Goal: Task Accomplishment & Management: Use online tool/utility

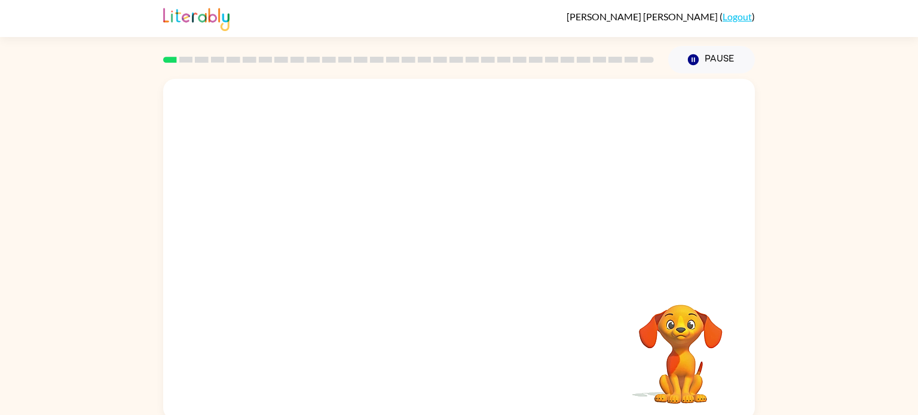
click at [318, 223] on video "Your browser must support playing .mp4 files to use Literably. Please try using…" at bounding box center [458, 179] width 591 height 201
click at [317, 225] on video "Your browser must support playing .mp4 files to use Literably. Please try using…" at bounding box center [458, 179] width 591 height 201
click at [468, 250] on div at bounding box center [459, 256] width 76 height 44
click at [467, 254] on div at bounding box center [459, 256] width 76 height 44
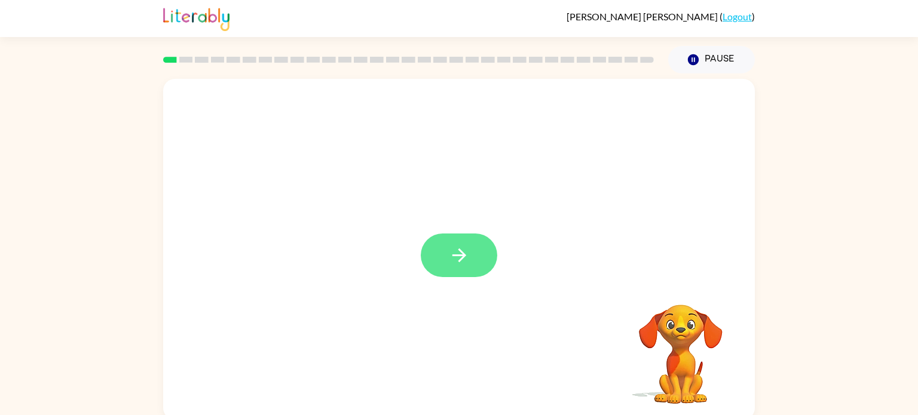
click at [464, 254] on icon "button" at bounding box center [459, 255] width 14 height 14
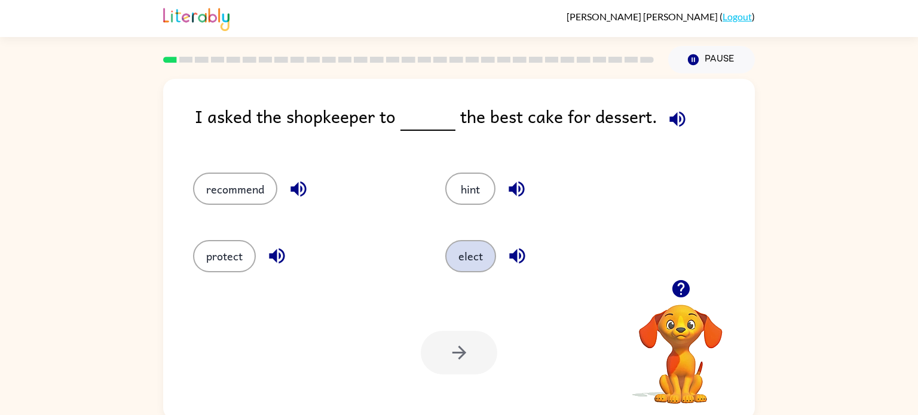
click at [456, 257] on button "elect" at bounding box center [470, 256] width 51 height 32
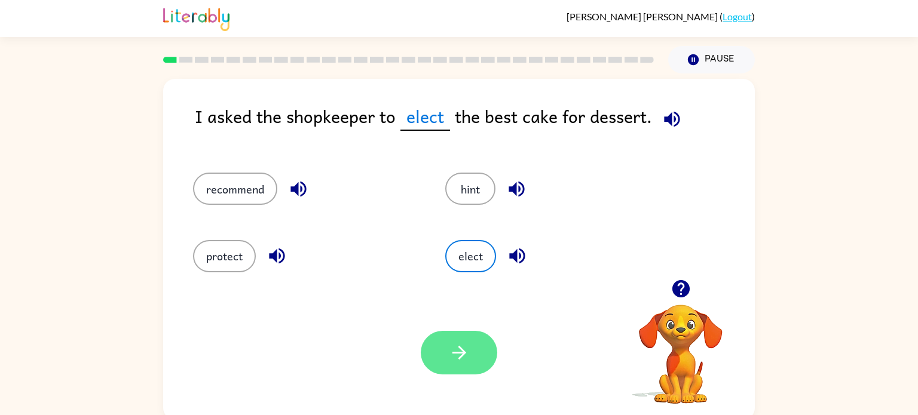
click at [468, 352] on icon "button" at bounding box center [459, 352] width 21 height 21
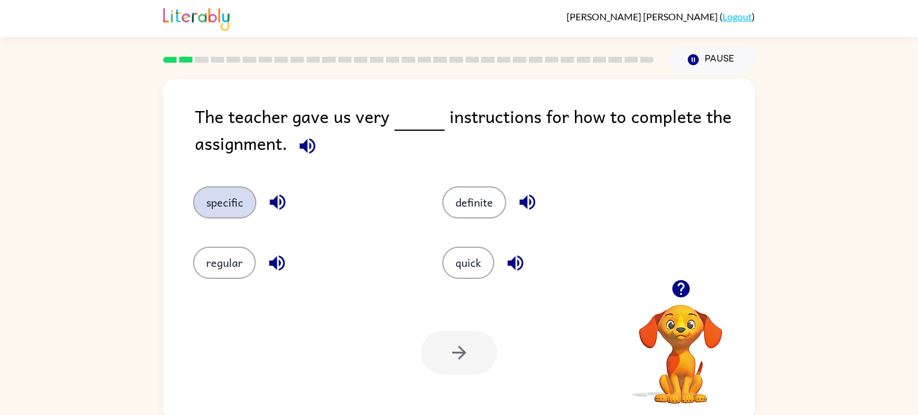
click at [231, 213] on button "specific" at bounding box center [224, 202] width 63 height 32
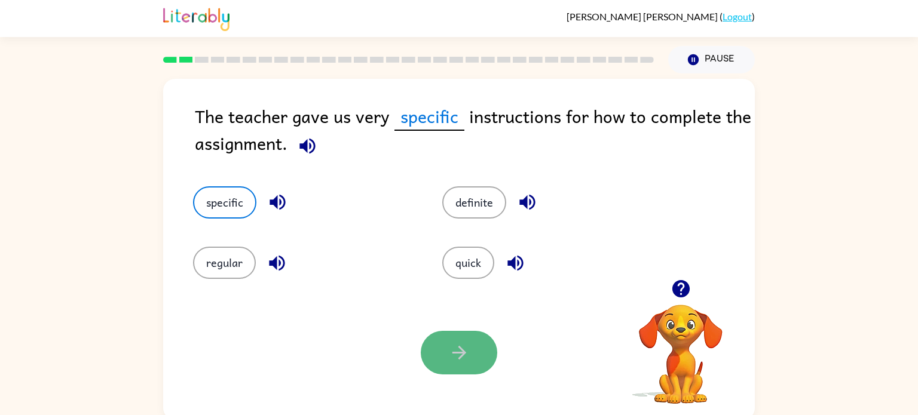
click at [441, 358] on button "button" at bounding box center [459, 353] width 76 height 44
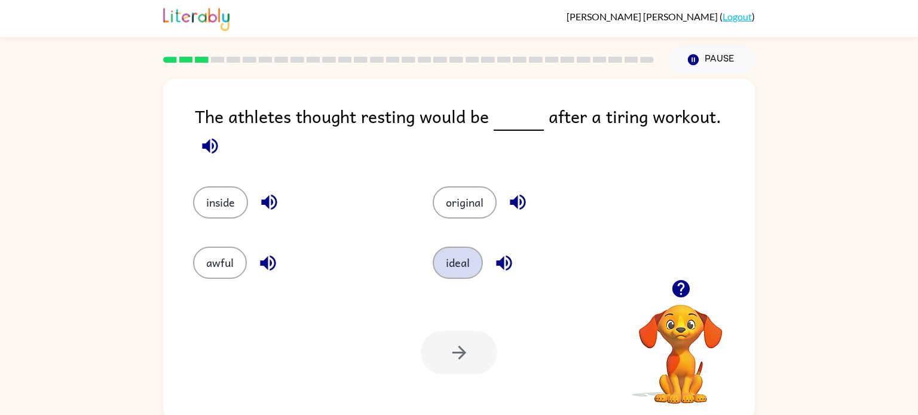
click at [454, 257] on button "ideal" at bounding box center [457, 263] width 50 height 32
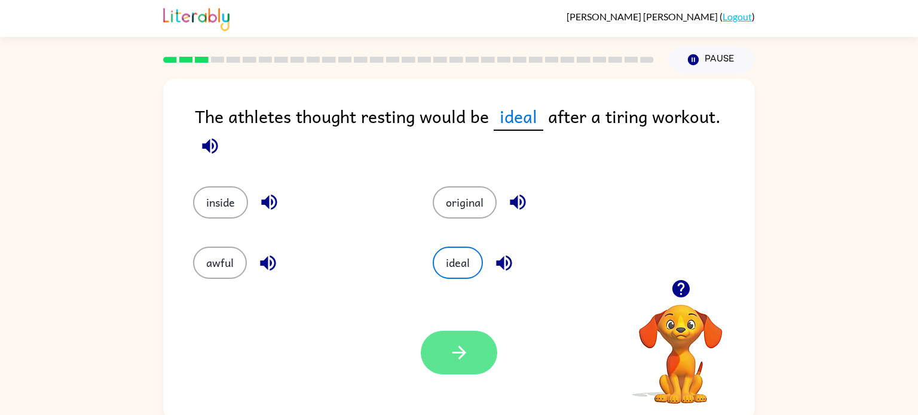
click at [474, 347] on button "button" at bounding box center [459, 353] width 76 height 44
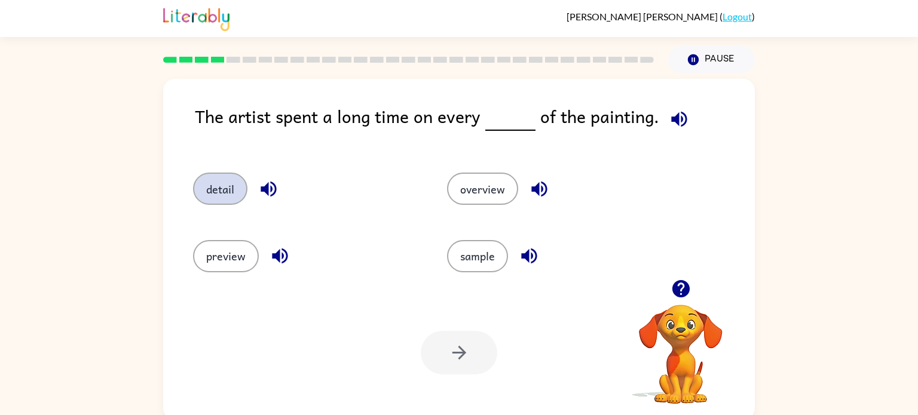
click at [228, 193] on button "detail" at bounding box center [220, 189] width 54 height 32
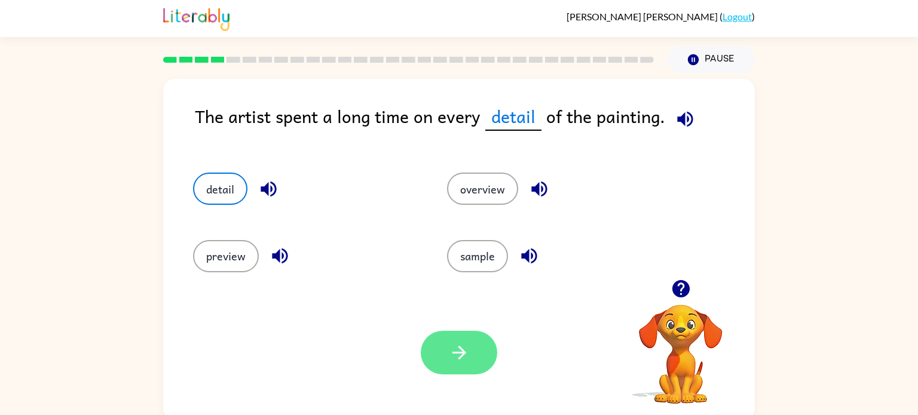
click at [458, 351] on icon "button" at bounding box center [459, 352] width 21 height 21
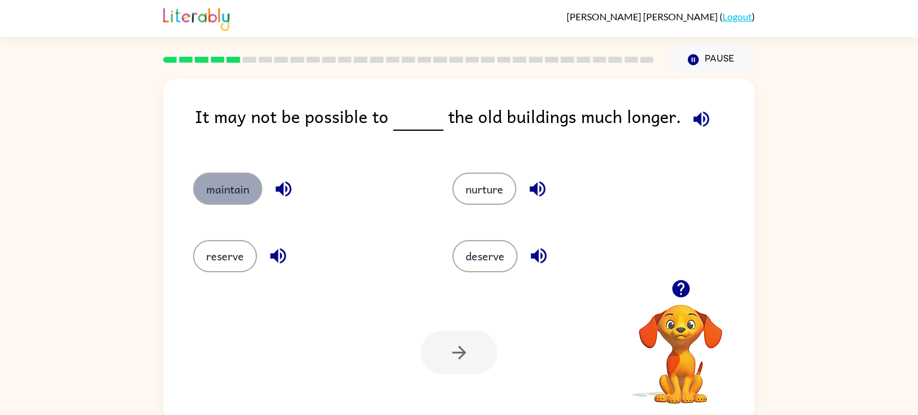
click at [215, 195] on button "maintain" at bounding box center [227, 189] width 69 height 32
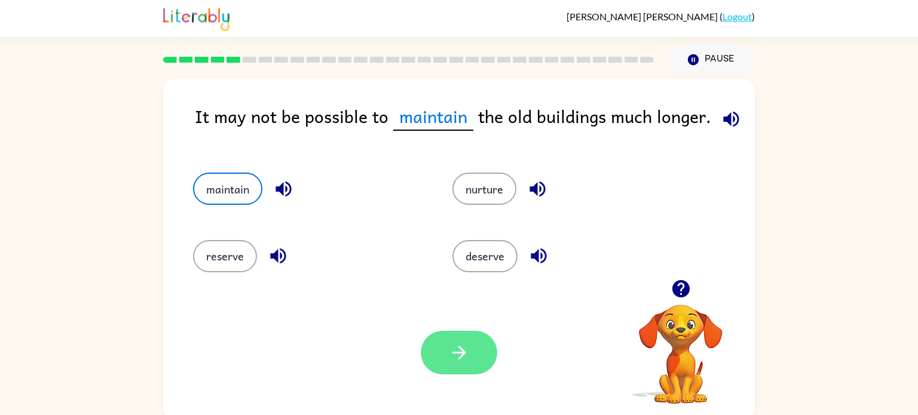
click at [486, 351] on button "button" at bounding box center [459, 353] width 76 height 44
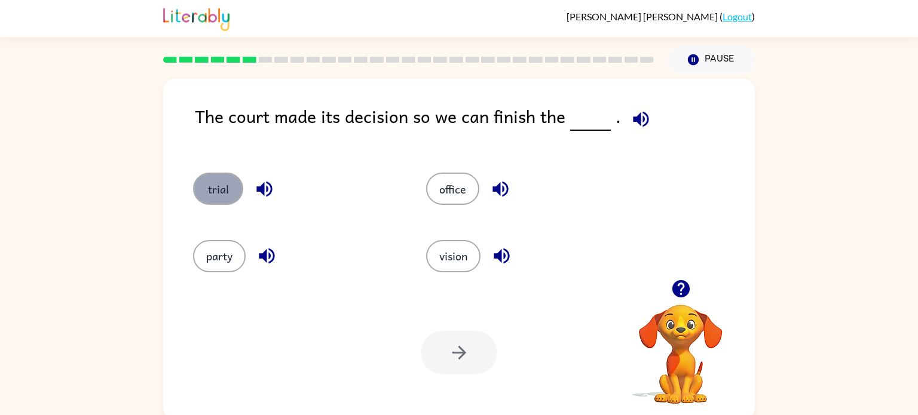
click at [221, 200] on button "trial" at bounding box center [218, 189] width 50 height 32
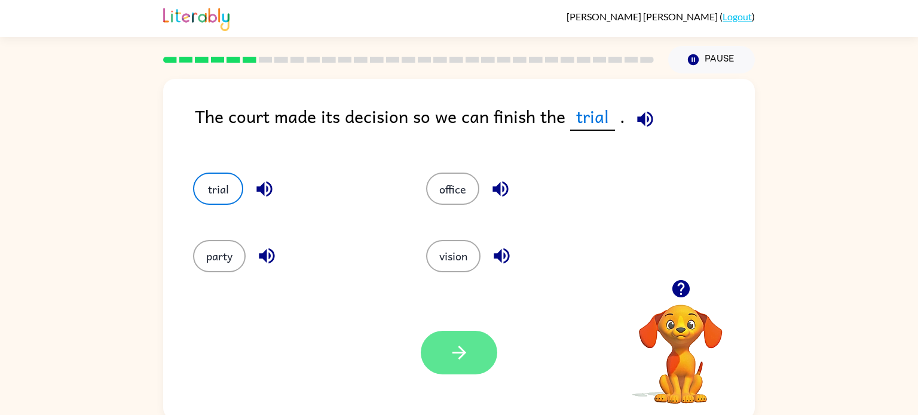
click at [471, 352] on button "button" at bounding box center [459, 353] width 76 height 44
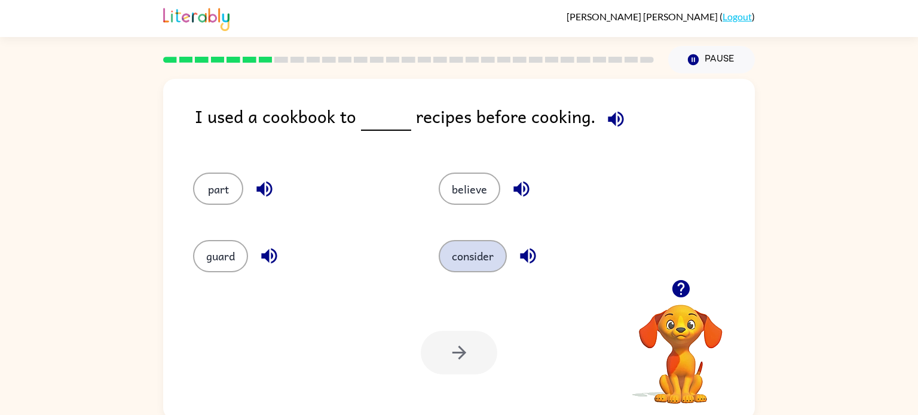
click at [475, 256] on button "consider" at bounding box center [472, 256] width 68 height 32
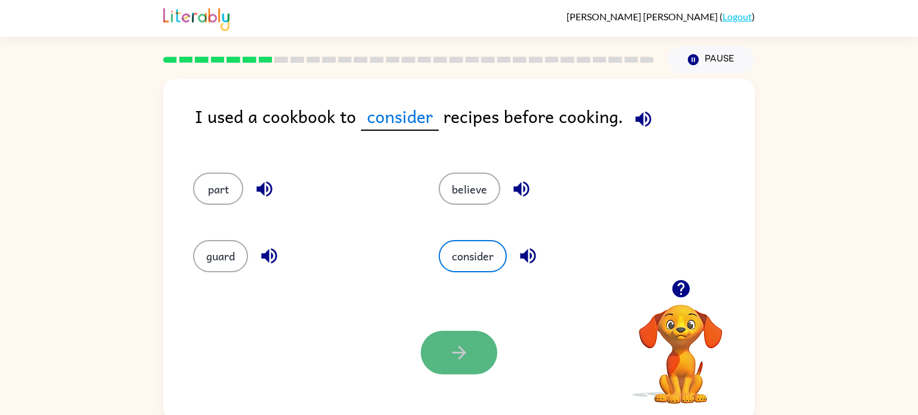
click at [446, 336] on button "button" at bounding box center [459, 353] width 76 height 44
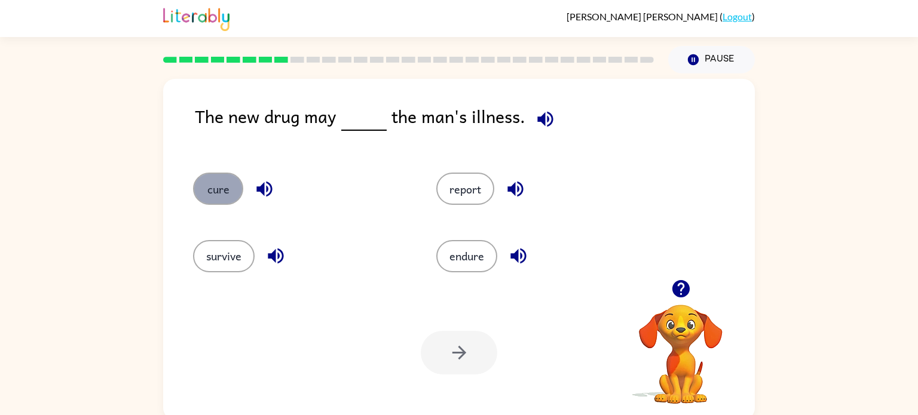
click at [215, 197] on button "cure" at bounding box center [218, 189] width 50 height 32
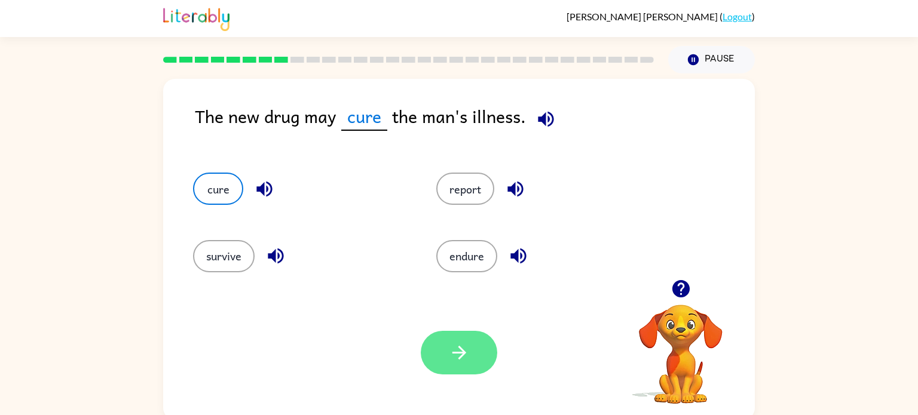
click at [471, 348] on button "button" at bounding box center [459, 353] width 76 height 44
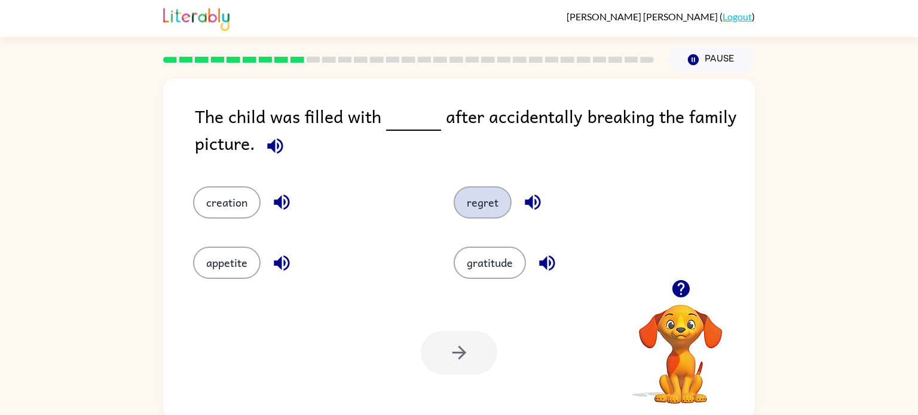
click at [474, 208] on button "regret" at bounding box center [482, 202] width 58 height 32
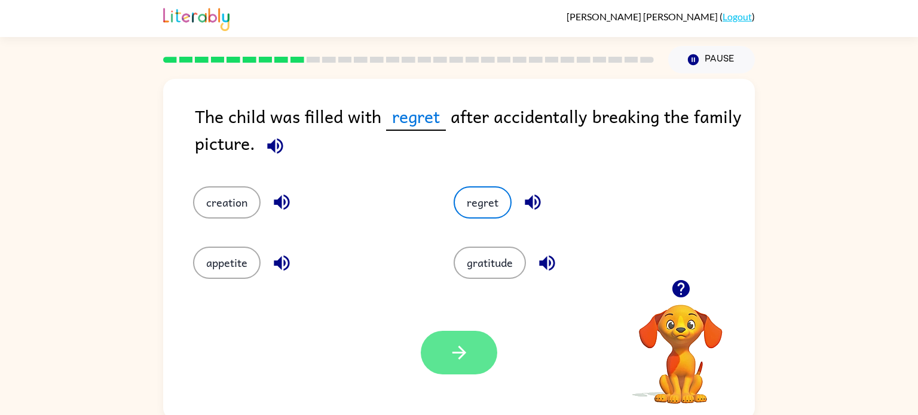
click at [467, 345] on icon "button" at bounding box center [459, 352] width 21 height 21
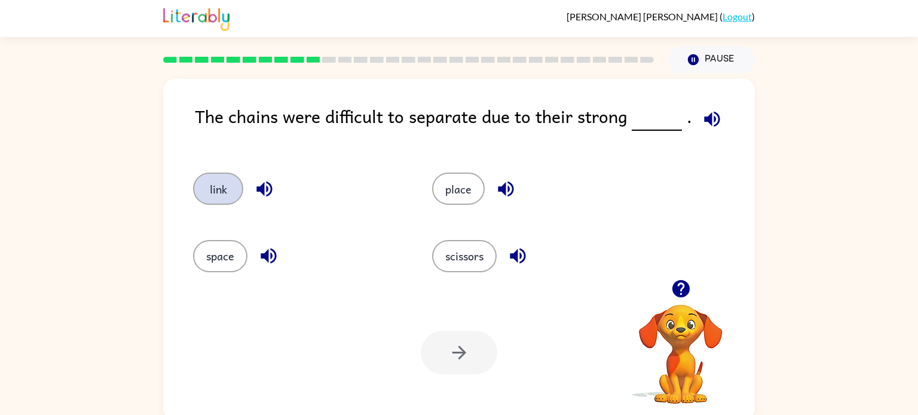
click at [223, 196] on button "link" at bounding box center [218, 189] width 50 height 32
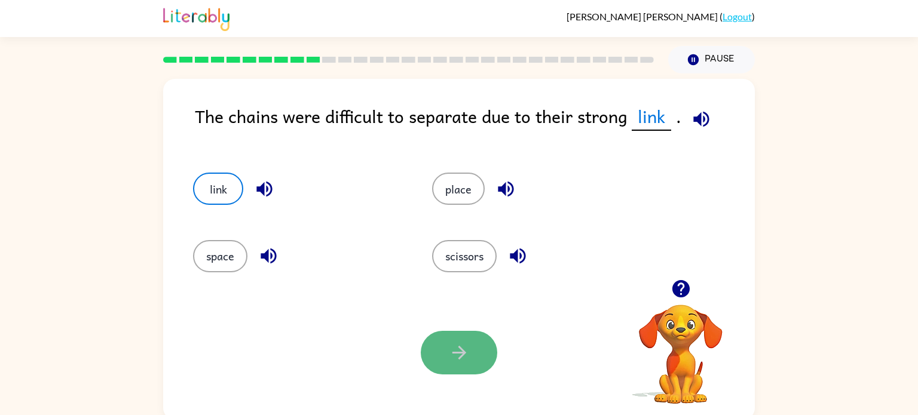
click at [443, 343] on button "button" at bounding box center [459, 353] width 76 height 44
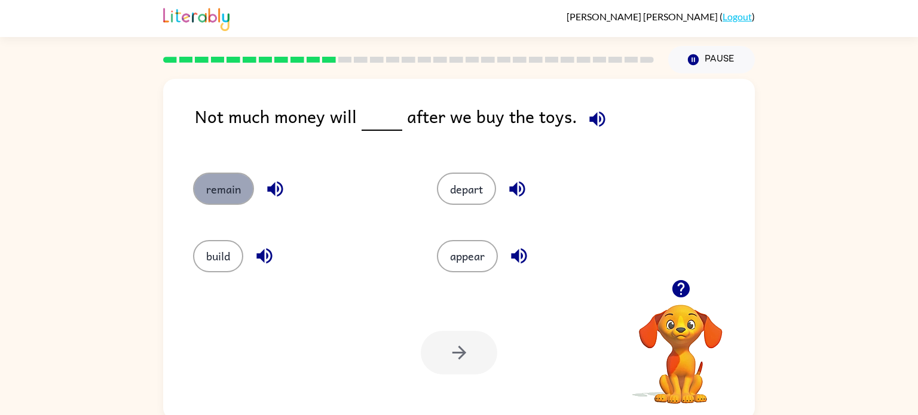
click at [237, 194] on button "remain" at bounding box center [223, 189] width 61 height 32
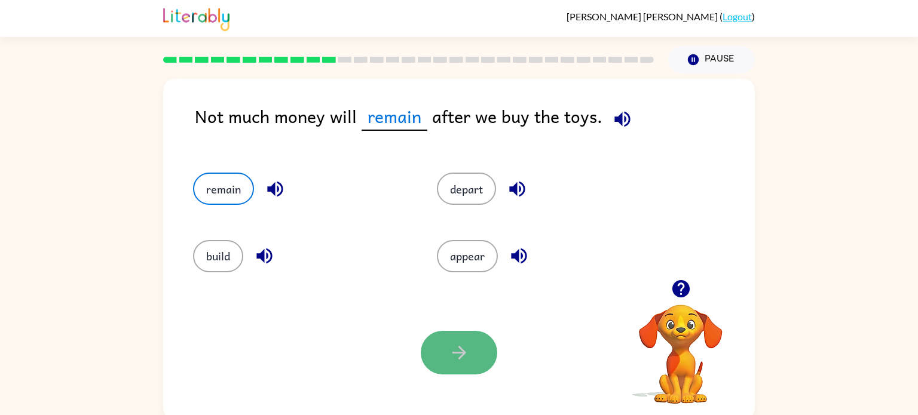
click at [471, 340] on button "button" at bounding box center [459, 353] width 76 height 44
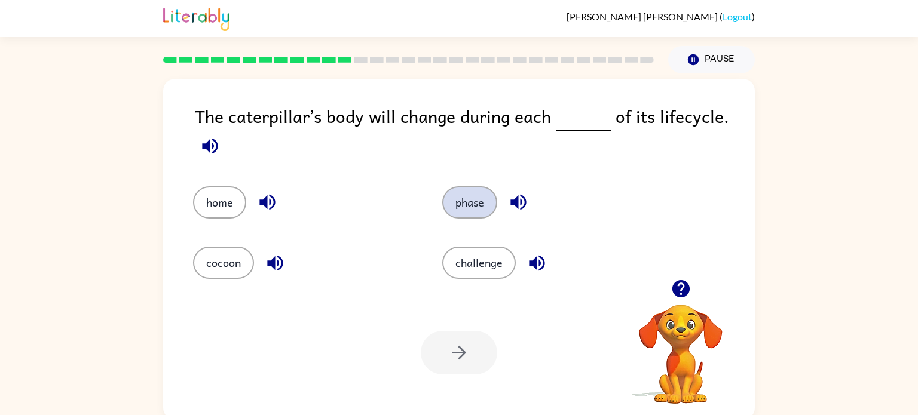
click at [475, 194] on button "phase" at bounding box center [469, 202] width 55 height 32
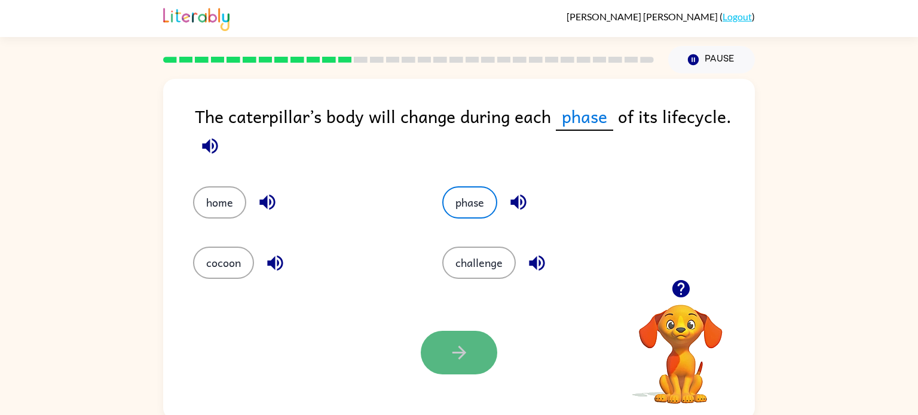
click at [459, 355] on icon "button" at bounding box center [459, 352] width 21 height 21
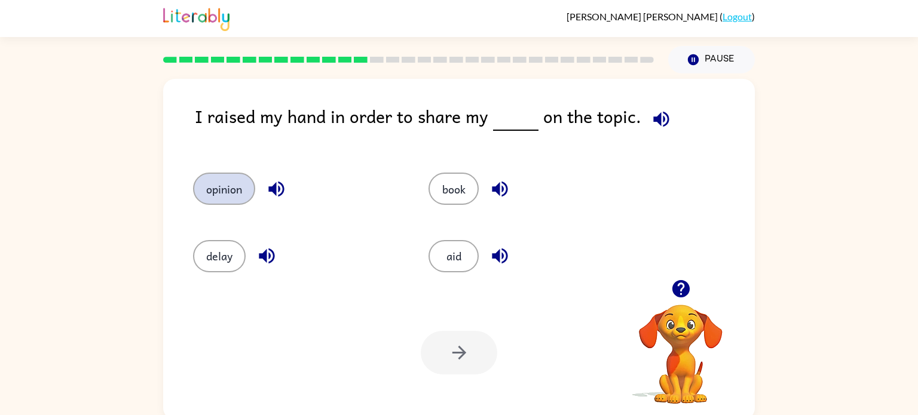
click at [241, 182] on button "opinion" at bounding box center [224, 189] width 62 height 32
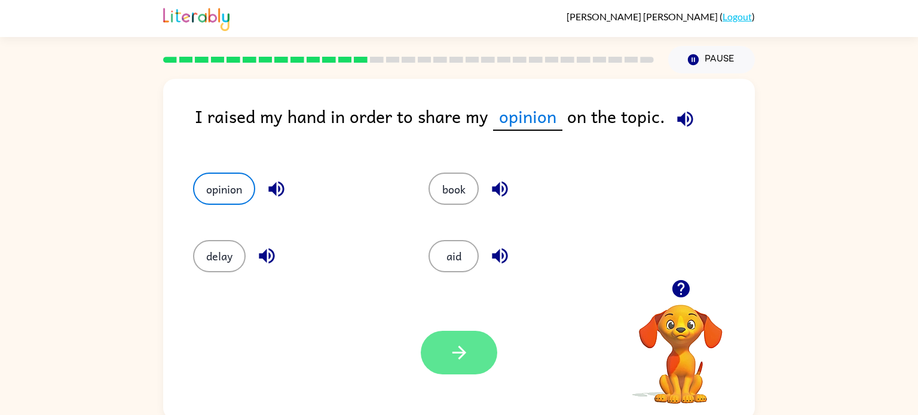
click at [459, 355] on icon "button" at bounding box center [459, 352] width 21 height 21
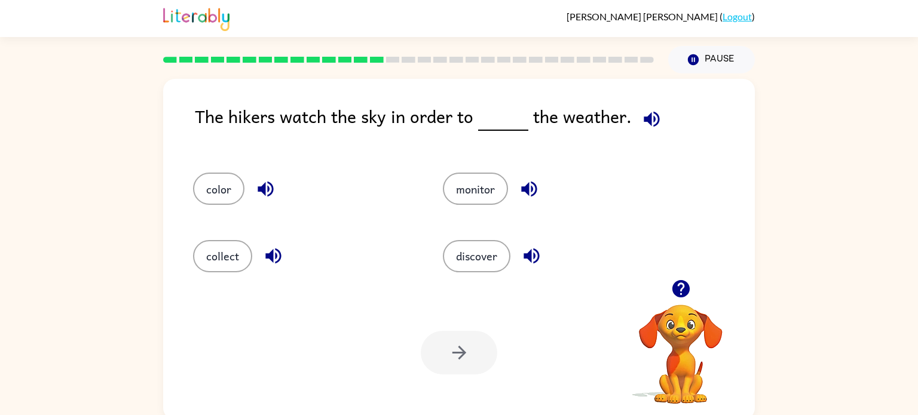
click at [454, 207] on div "monitor" at bounding box center [545, 183] width 250 height 67
click at [455, 197] on button "monitor" at bounding box center [475, 189] width 65 height 32
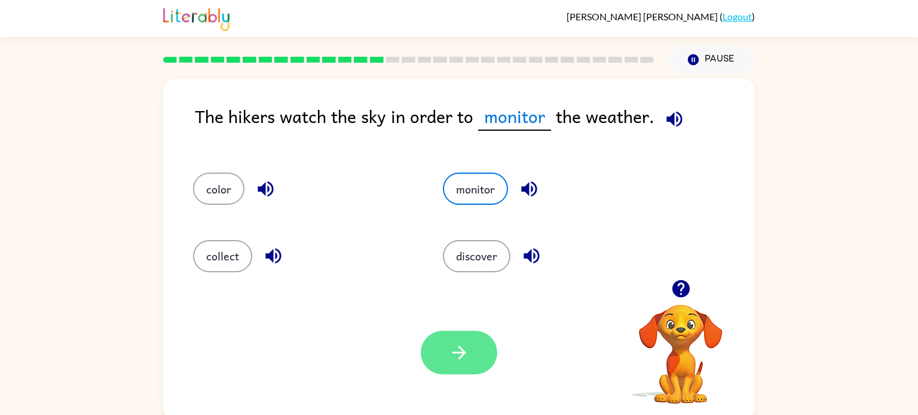
click at [475, 346] on button "button" at bounding box center [459, 353] width 76 height 44
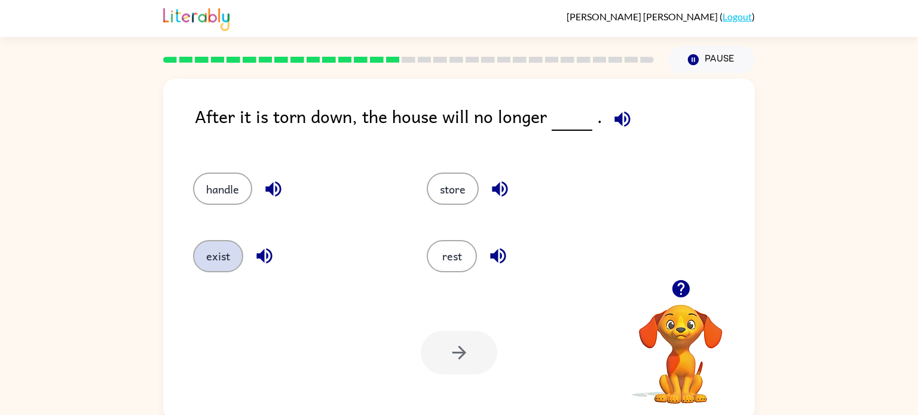
click at [205, 256] on button "exist" at bounding box center [218, 256] width 50 height 32
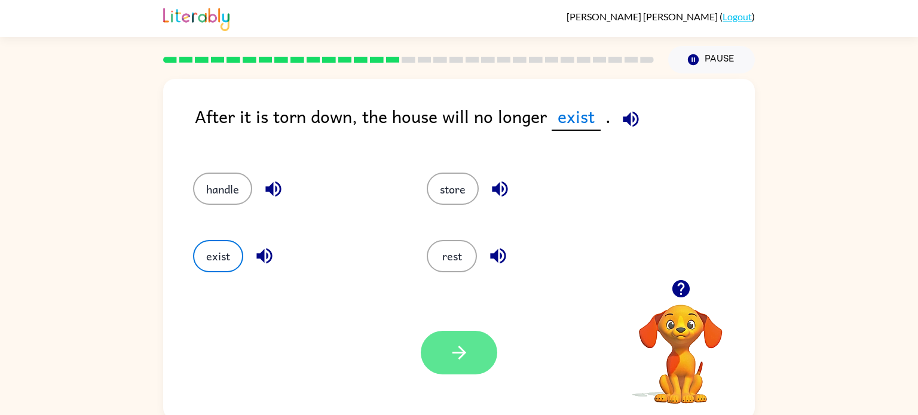
click at [468, 374] on button "button" at bounding box center [459, 353] width 76 height 44
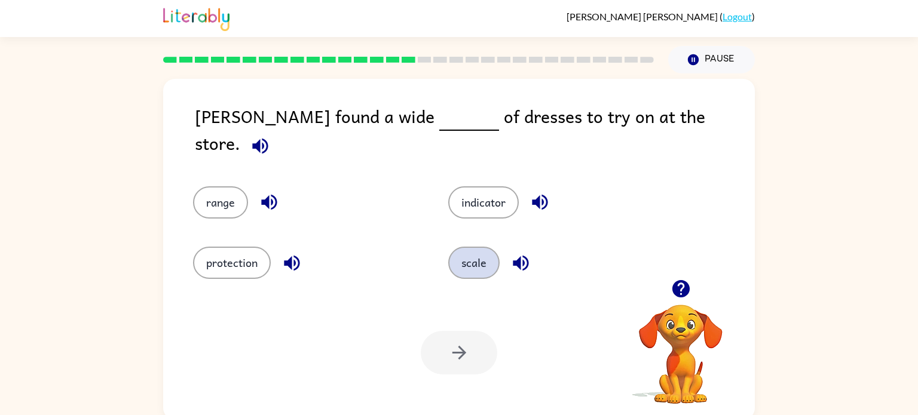
click at [471, 254] on button "scale" at bounding box center [473, 263] width 51 height 32
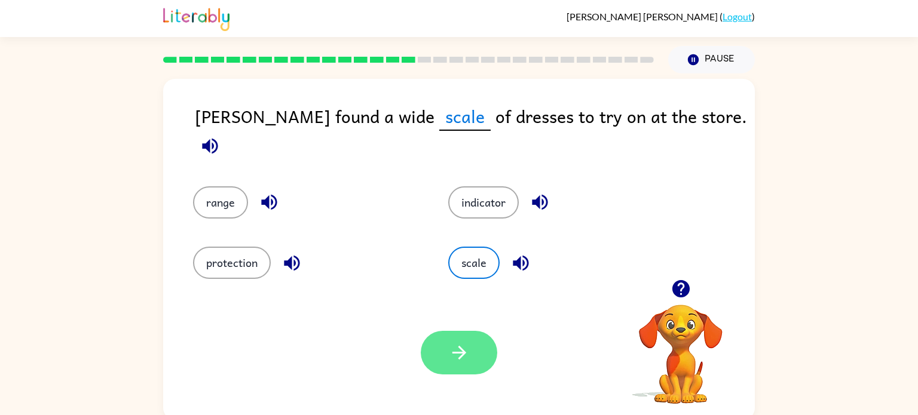
click at [467, 375] on button "button" at bounding box center [459, 353] width 76 height 44
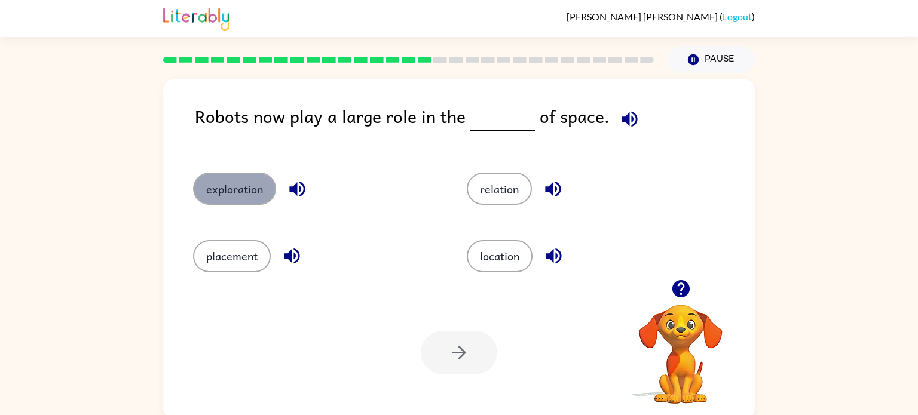
click at [262, 192] on button "exploration" at bounding box center [234, 189] width 83 height 32
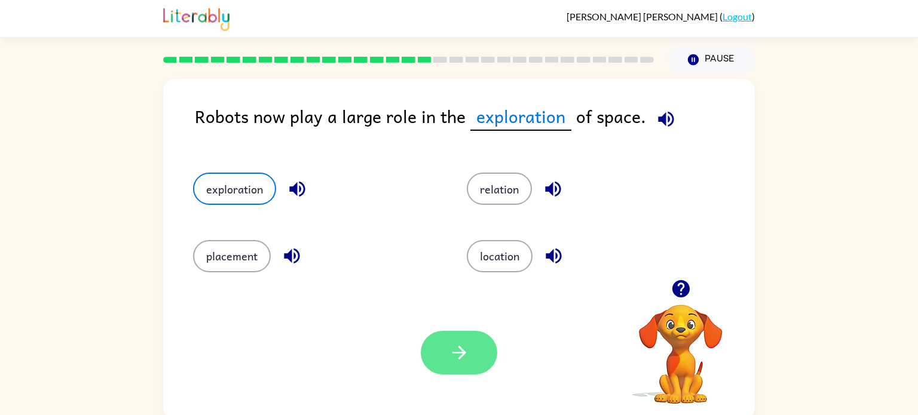
click at [449, 347] on icon "button" at bounding box center [459, 352] width 21 height 21
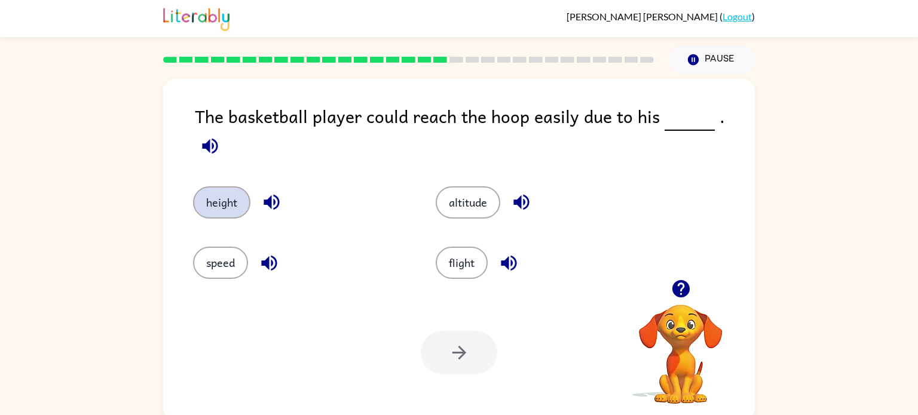
click at [205, 186] on button "height" at bounding box center [221, 202] width 57 height 32
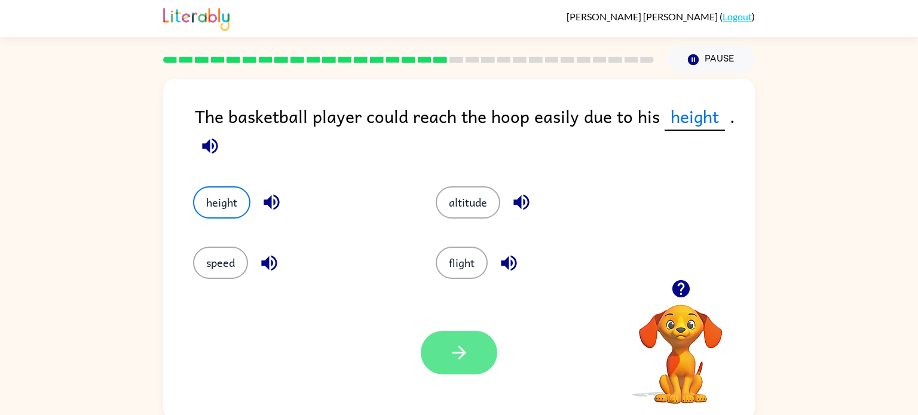
click at [477, 354] on button "button" at bounding box center [459, 353] width 76 height 44
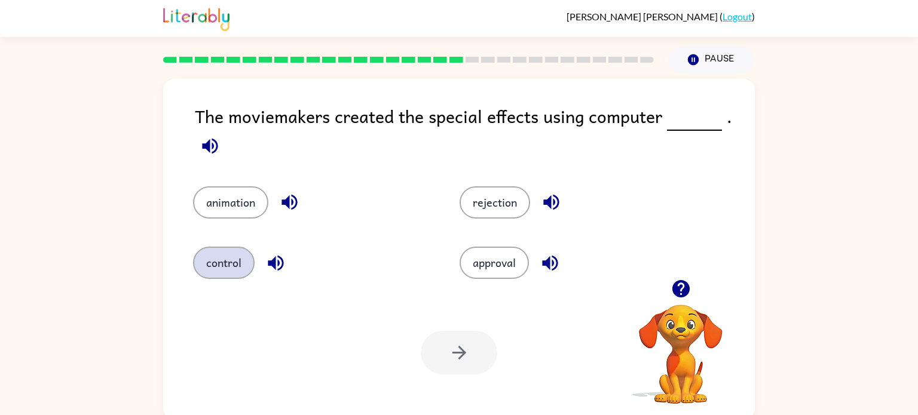
click at [209, 273] on button "control" at bounding box center [224, 263] width 62 height 32
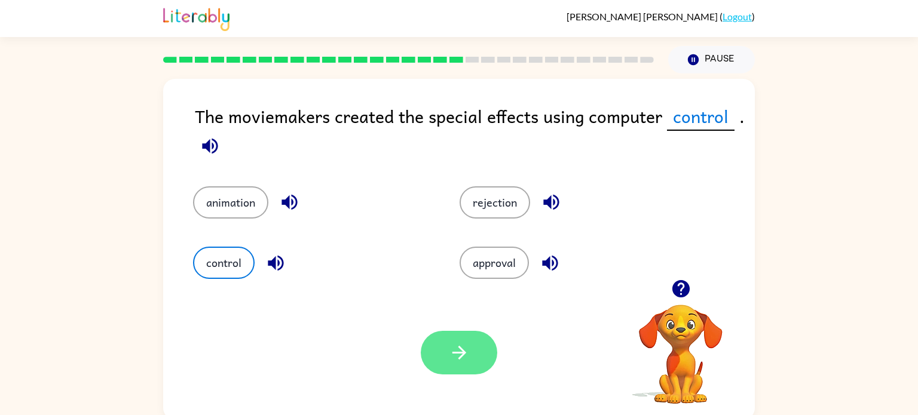
click at [438, 343] on button "button" at bounding box center [459, 353] width 76 height 44
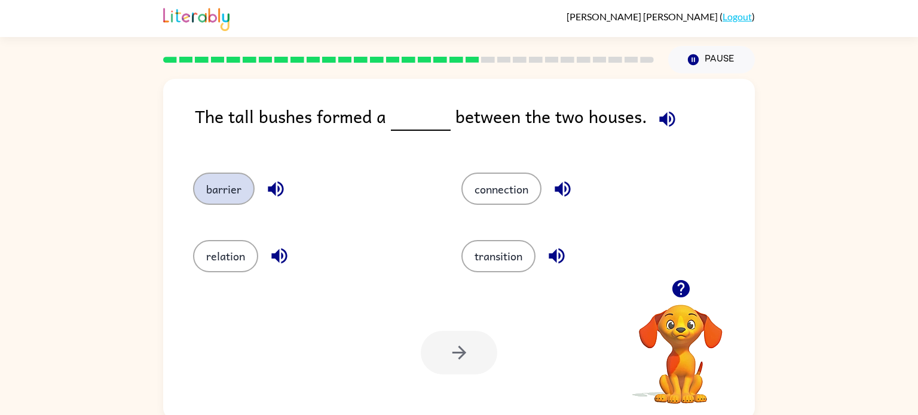
click at [210, 188] on button "barrier" at bounding box center [224, 189] width 62 height 32
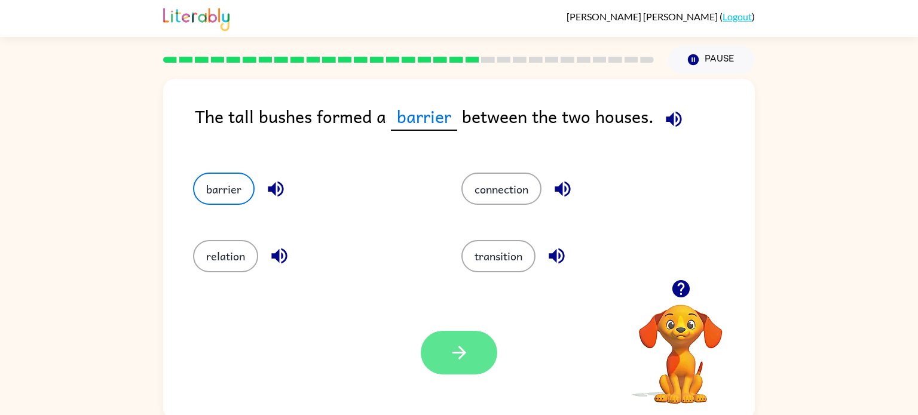
click at [447, 357] on button "button" at bounding box center [459, 353] width 76 height 44
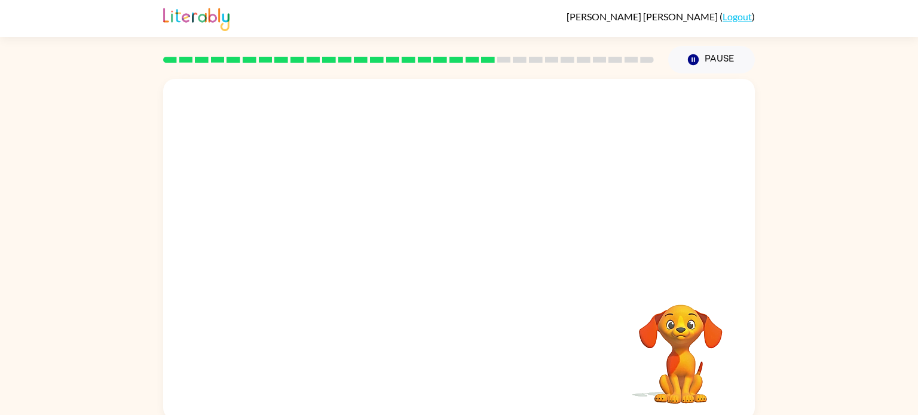
click at [356, 239] on video "Your browser must support playing .mp4 files to use Literably. Please try using…" at bounding box center [458, 179] width 591 height 201
click at [354, 237] on video "Your browser must support playing .mp4 files to use Literably. Please try using…" at bounding box center [458, 179] width 591 height 201
click at [356, 241] on video "Your browser must support playing .mp4 files to use Literably. Please try using…" at bounding box center [458, 179] width 591 height 201
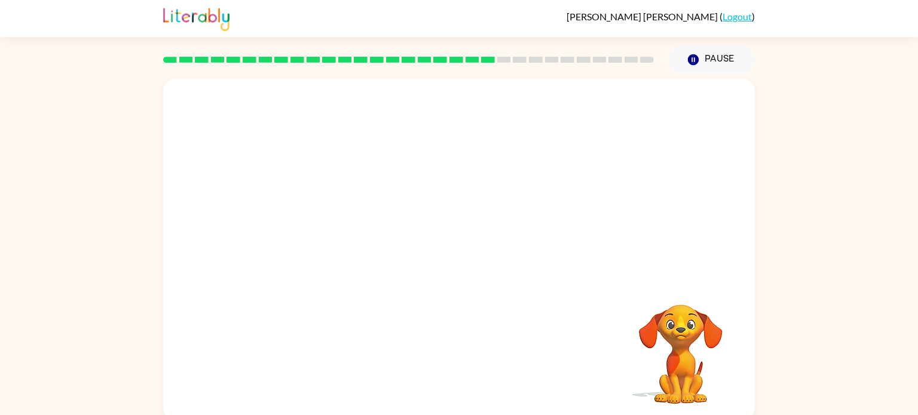
click at [356, 241] on video "Your browser must support playing .mp4 files to use Literably. Please try using…" at bounding box center [458, 179] width 591 height 201
click at [352, 236] on video "Your browser must support playing .mp4 files to use Literably. Please try using…" at bounding box center [458, 179] width 591 height 201
click at [357, 255] on video "Your browser must support playing .mp4 files to use Literably. Please try using…" at bounding box center [458, 179] width 591 height 201
click at [352, 241] on video "Your browser must support playing .mp4 files to use Literably. Please try using…" at bounding box center [458, 179] width 591 height 201
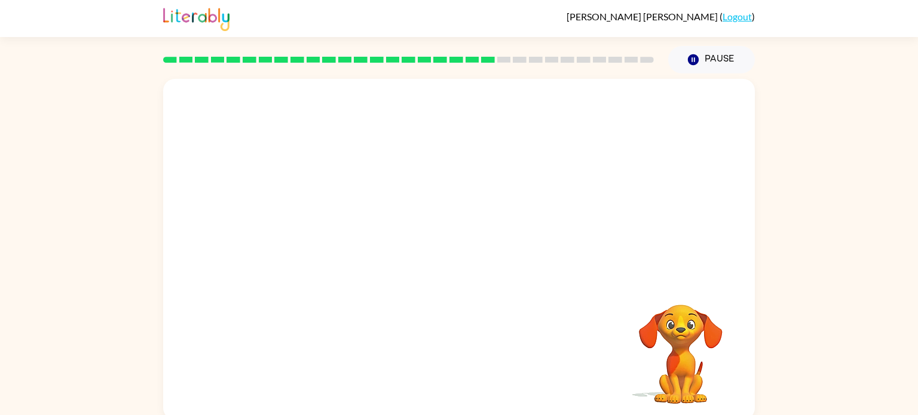
click at [352, 241] on video "Your browser must support playing .mp4 files to use Literably. Please try using…" at bounding box center [458, 179] width 591 height 201
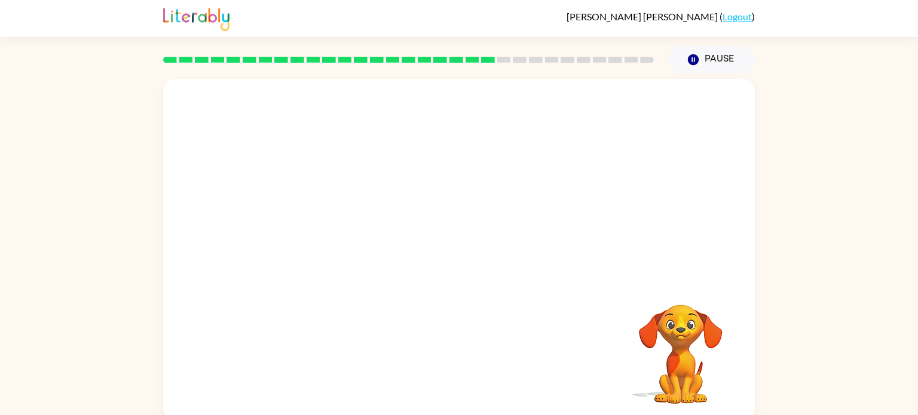
click at [352, 241] on video "Your browser must support playing .mp4 files to use Literably. Please try using…" at bounding box center [458, 179] width 591 height 201
click at [450, 252] on div at bounding box center [459, 256] width 76 height 44
click at [449, 251] on div at bounding box center [459, 256] width 76 height 44
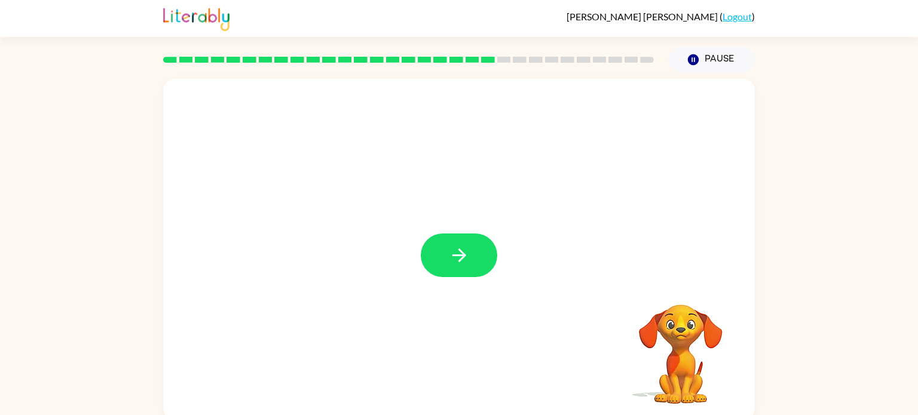
click at [449, 251] on icon "button" at bounding box center [459, 255] width 21 height 21
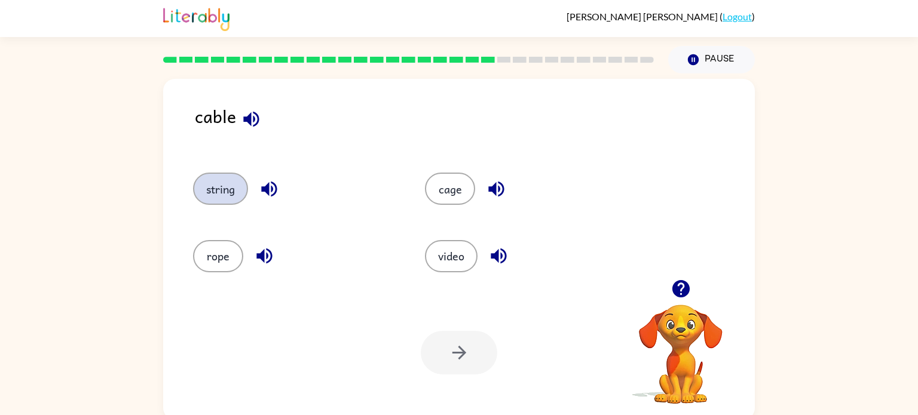
click at [222, 192] on button "string" at bounding box center [220, 189] width 55 height 32
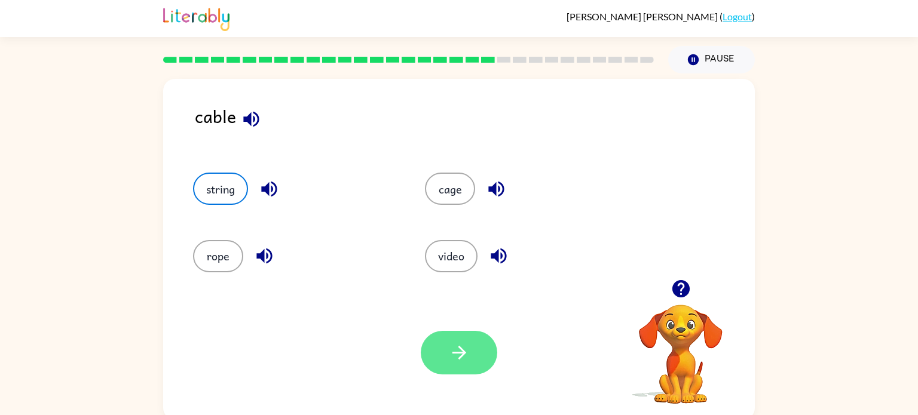
click at [449, 362] on icon "button" at bounding box center [459, 352] width 21 height 21
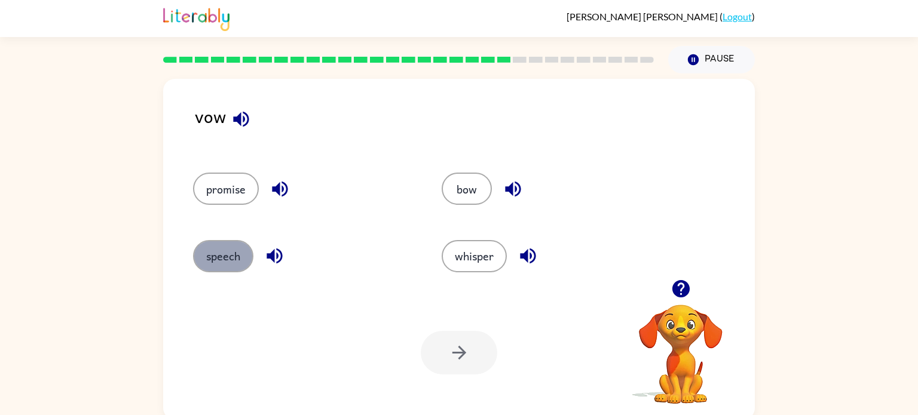
click at [239, 255] on button "speech" at bounding box center [223, 256] width 60 height 32
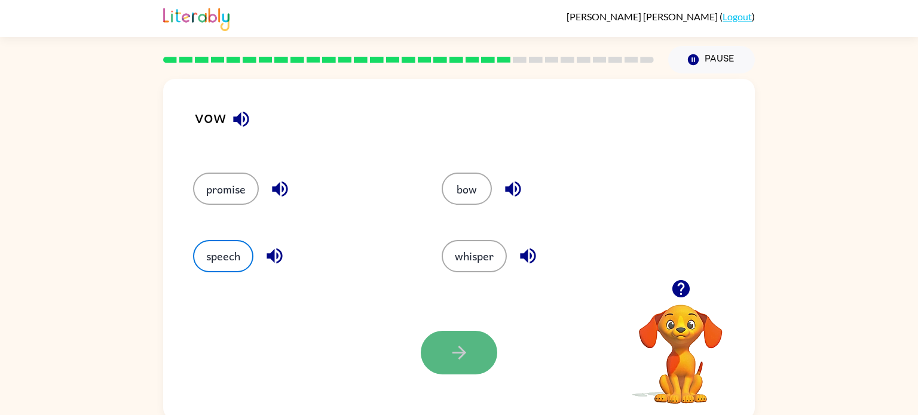
click at [444, 336] on button "button" at bounding box center [459, 353] width 76 height 44
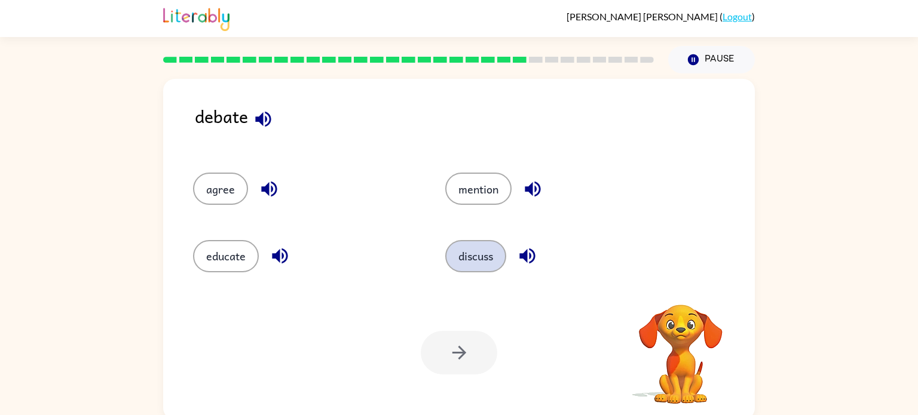
click at [495, 257] on button "discuss" at bounding box center [475, 256] width 61 height 32
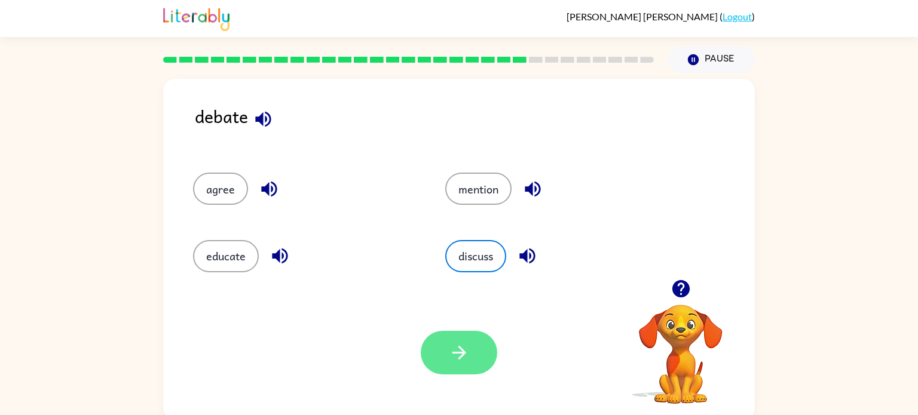
click at [477, 352] on button "button" at bounding box center [459, 353] width 76 height 44
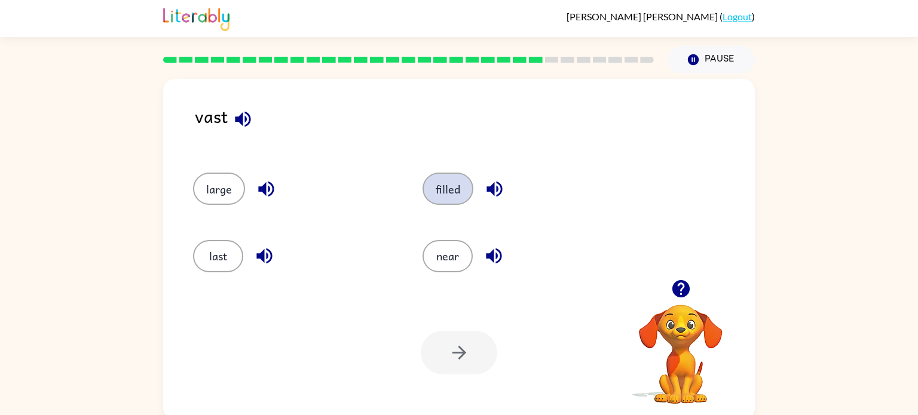
click at [443, 189] on button "filled" at bounding box center [447, 189] width 51 height 32
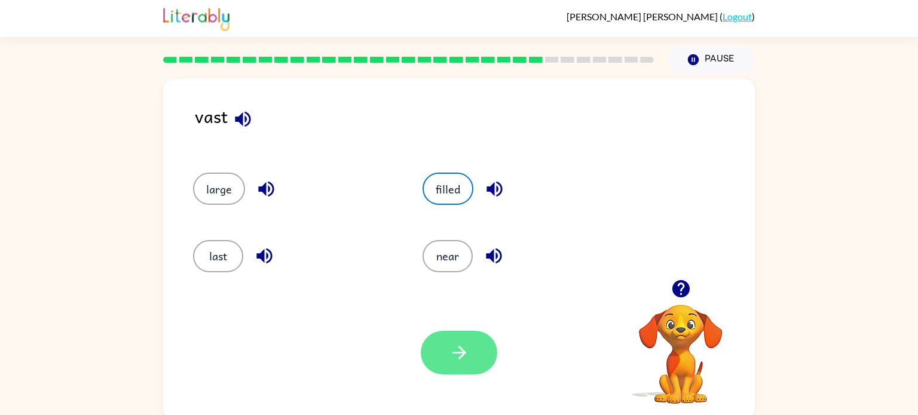
click at [456, 345] on icon "button" at bounding box center [459, 352] width 21 height 21
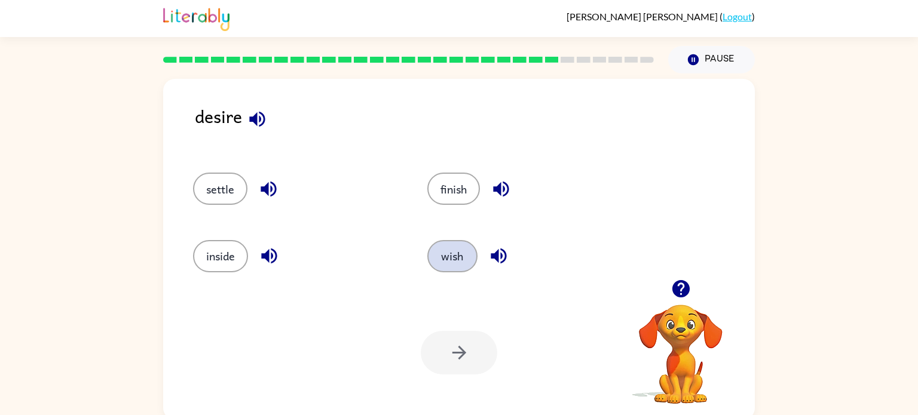
click at [459, 263] on button "wish" at bounding box center [452, 256] width 50 height 32
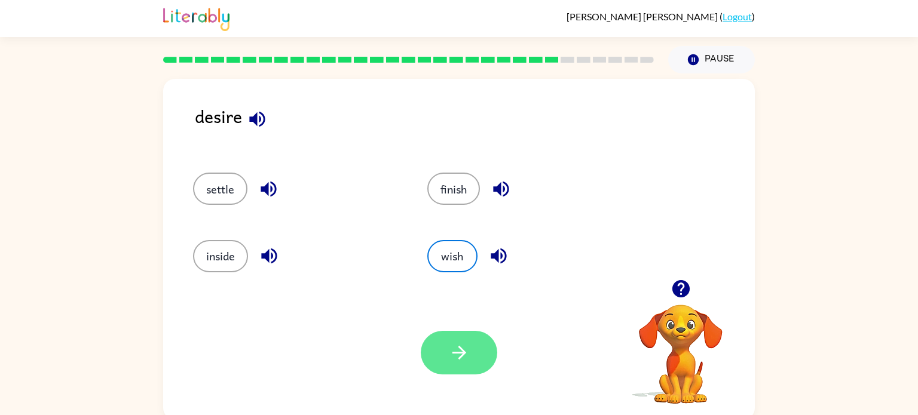
click at [458, 363] on button "button" at bounding box center [459, 353] width 76 height 44
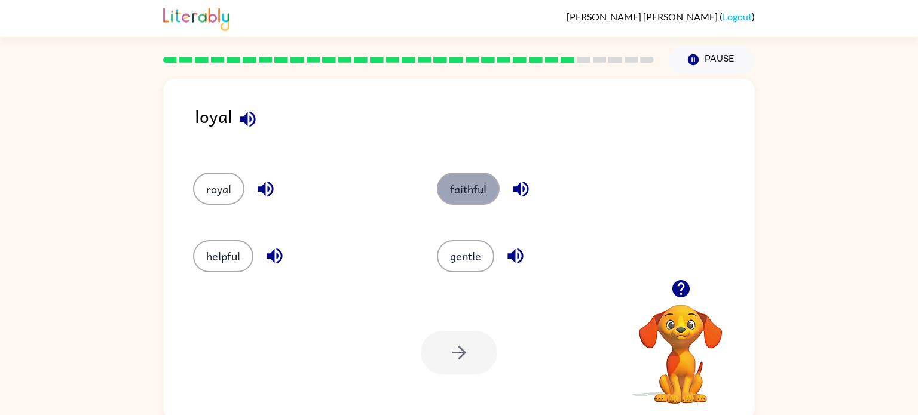
click at [461, 200] on button "faithful" at bounding box center [468, 189] width 63 height 32
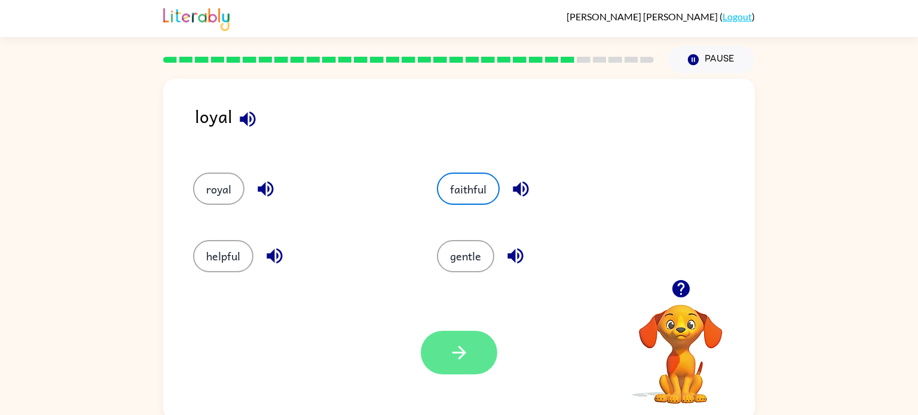
click at [449, 358] on icon "button" at bounding box center [459, 352] width 21 height 21
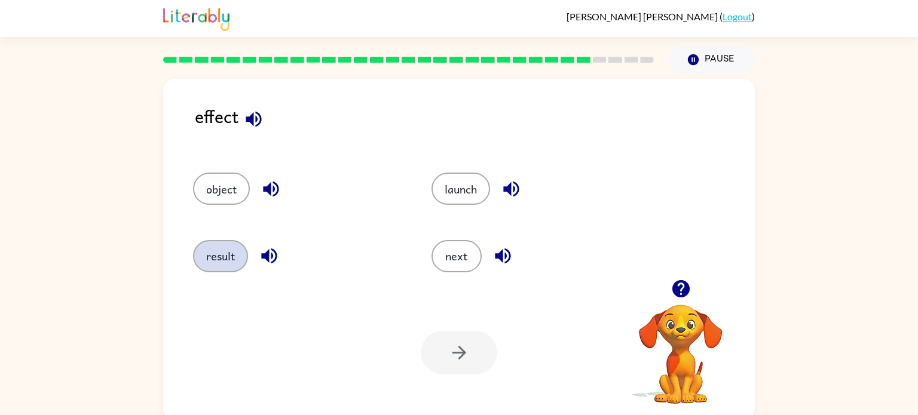
click at [208, 251] on button "result" at bounding box center [220, 256] width 55 height 32
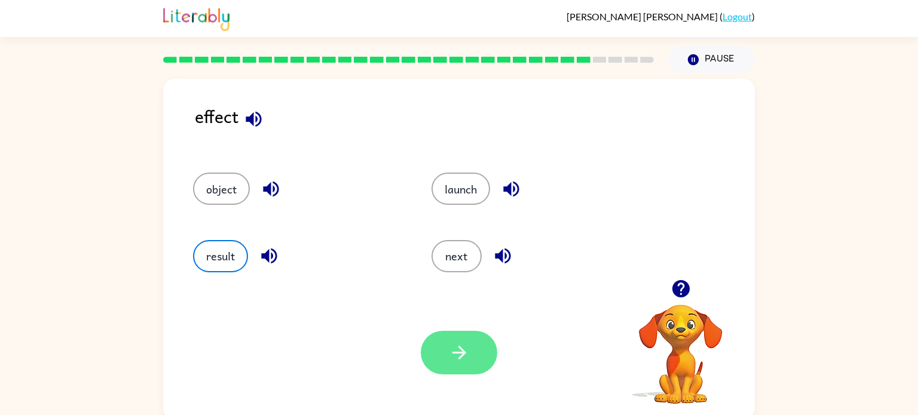
click at [471, 349] on button "button" at bounding box center [459, 353] width 76 height 44
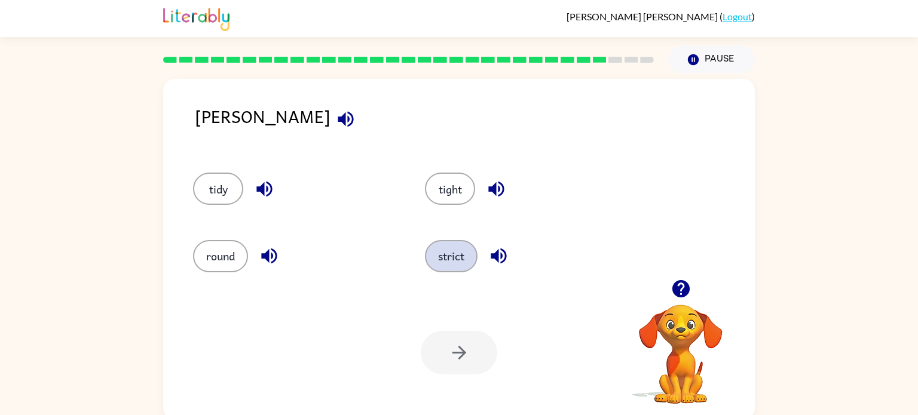
click at [438, 255] on button "strict" at bounding box center [451, 256] width 53 height 32
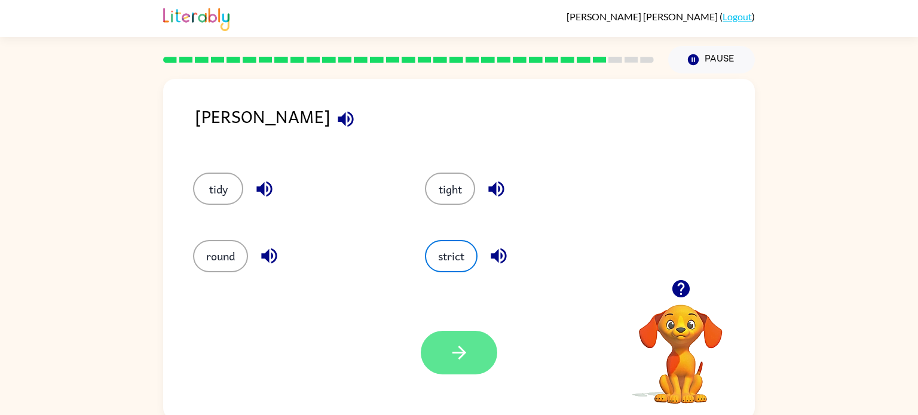
click at [454, 350] on icon "button" at bounding box center [459, 352] width 21 height 21
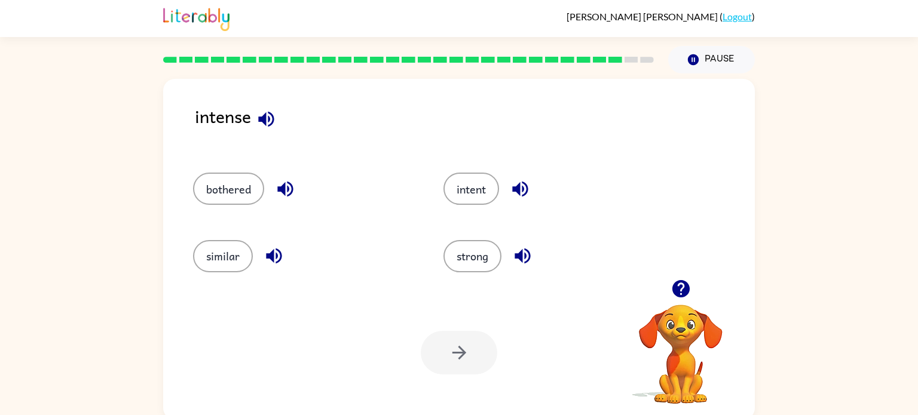
click at [198, 118] on div "intense" at bounding box center [475, 126] width 560 height 46
click at [486, 256] on button "strong" at bounding box center [472, 256] width 58 height 32
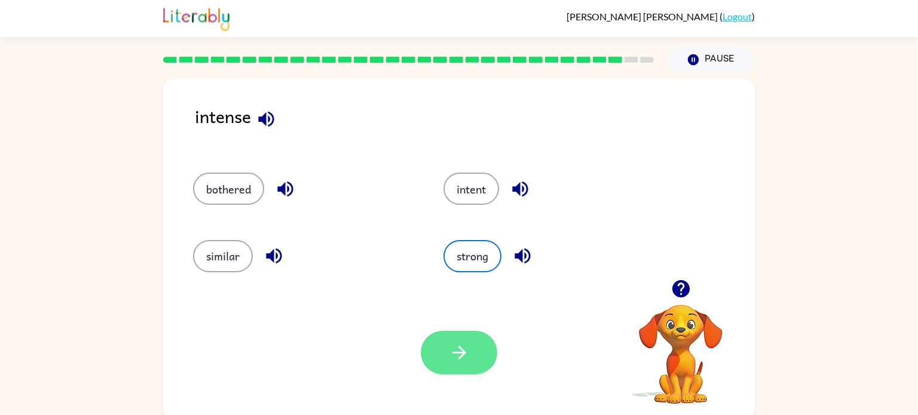
click at [473, 364] on button "button" at bounding box center [459, 353] width 76 height 44
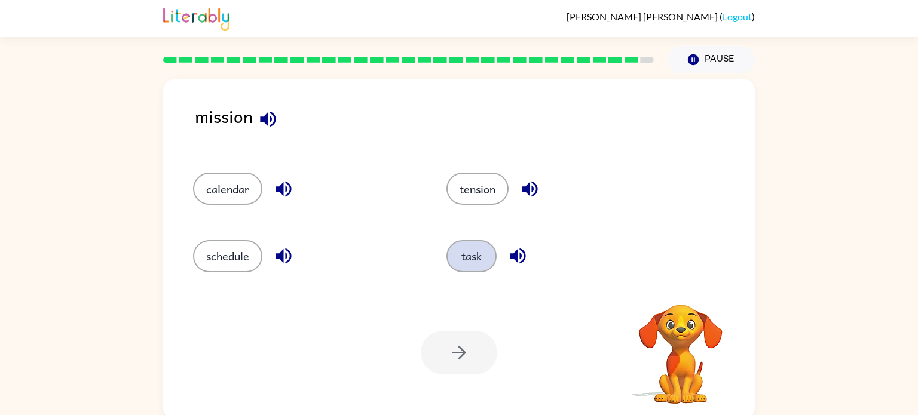
click at [449, 255] on button "task" at bounding box center [471, 256] width 50 height 32
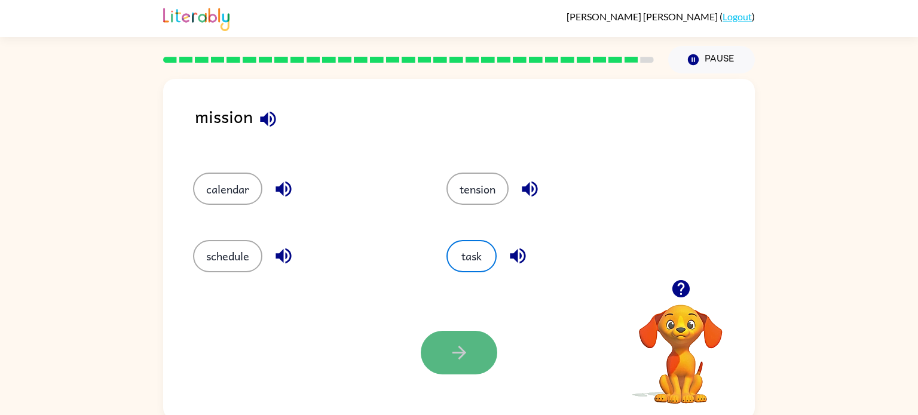
click at [461, 338] on button "button" at bounding box center [459, 353] width 76 height 44
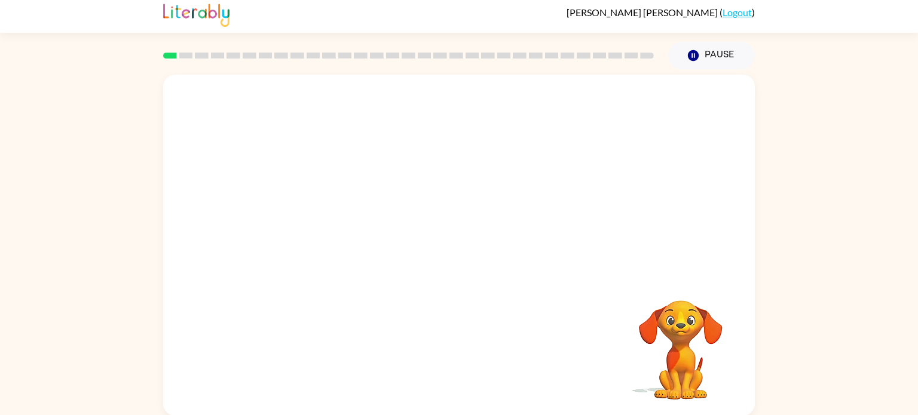
scroll to position [5, 0]
click at [513, 253] on div at bounding box center [458, 174] width 591 height 201
click at [468, 237] on button "button" at bounding box center [459, 251] width 76 height 44
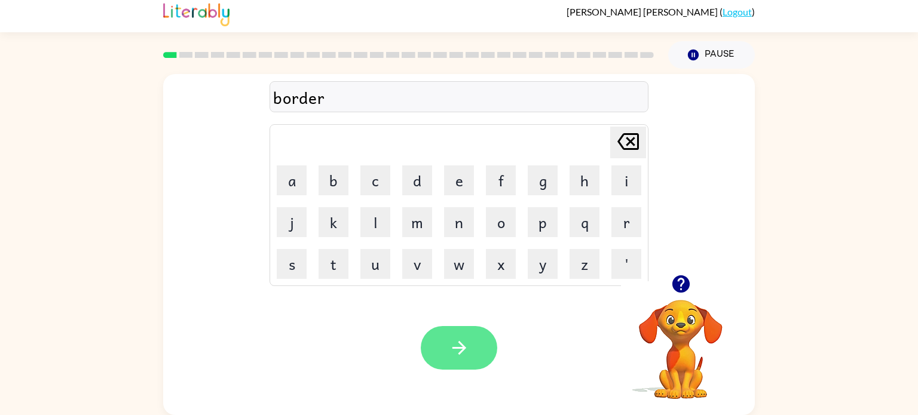
click at [473, 357] on button "button" at bounding box center [459, 348] width 76 height 44
click at [465, 352] on icon "button" at bounding box center [459, 347] width 21 height 21
click at [454, 348] on icon "button" at bounding box center [459, 348] width 14 height 14
click at [459, 346] on icon "button" at bounding box center [459, 347] width 21 height 21
click at [471, 342] on button "button" at bounding box center [459, 348] width 76 height 44
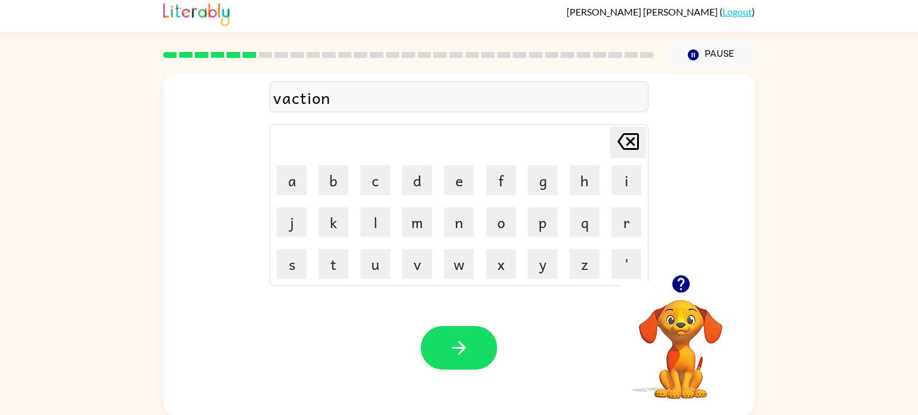
click at [302, 105] on div "vaction" at bounding box center [459, 97] width 372 height 25
click at [302, 103] on div "vaction" at bounding box center [459, 97] width 372 height 25
click at [299, 97] on div "vaction" at bounding box center [459, 97] width 372 height 25
click at [303, 99] on div "vaction" at bounding box center [459, 97] width 372 height 25
click at [302, 98] on div "vaction" at bounding box center [459, 97] width 372 height 25
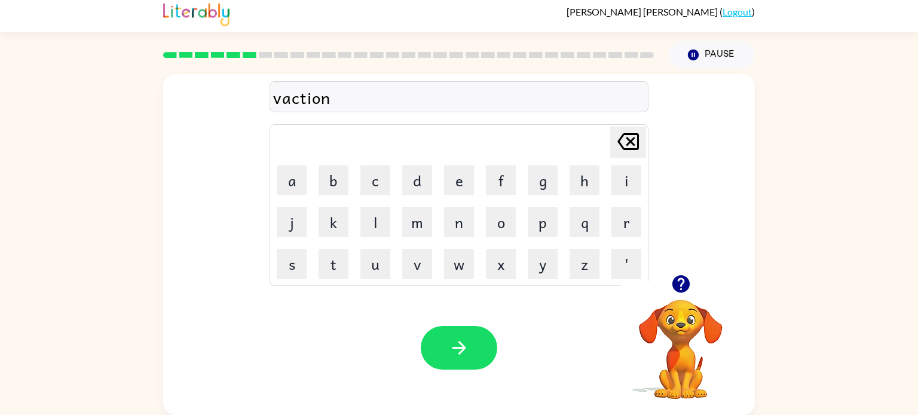
click at [346, 95] on div "vaction" at bounding box center [459, 97] width 372 height 25
click at [335, 97] on div "vaction" at bounding box center [459, 97] width 372 height 25
click at [332, 97] on div "vaction" at bounding box center [459, 97] width 372 height 25
click at [628, 145] on icon "[PERSON_NAME] last character input" at bounding box center [627, 141] width 29 height 29
click at [643, 151] on button "[PERSON_NAME] last character input" at bounding box center [628, 143] width 36 height 32
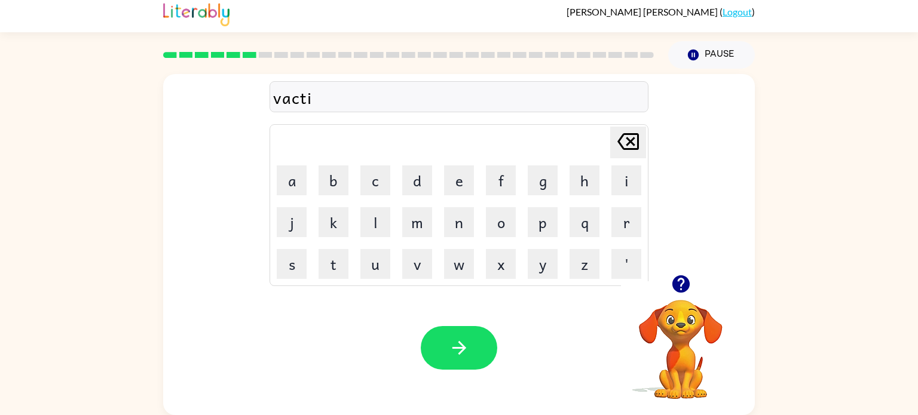
click at [659, 153] on div "vacti [PERSON_NAME] last character input a b c d e f g h i j k l m n o p q r s …" at bounding box center [458, 174] width 591 height 201
click at [645, 147] on button "[PERSON_NAME] last character input" at bounding box center [628, 143] width 36 height 32
click at [641, 143] on button "[PERSON_NAME] last character input" at bounding box center [628, 143] width 36 height 32
click at [643, 147] on button "[PERSON_NAME] last character input" at bounding box center [628, 143] width 36 height 32
type button "delete"
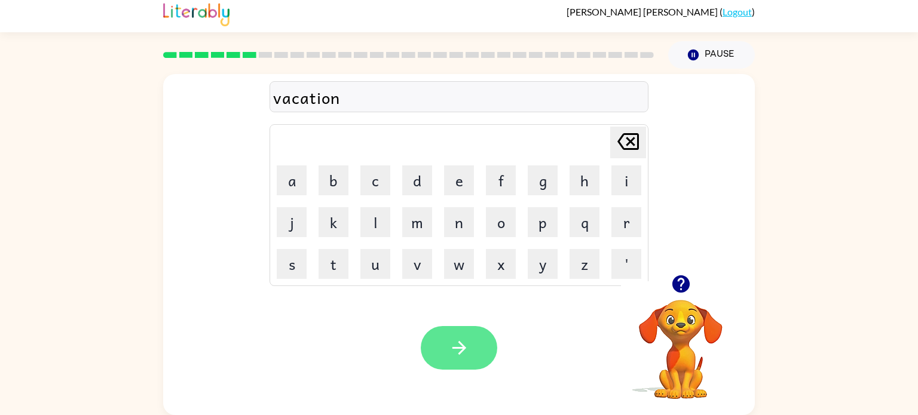
click at [471, 355] on button "button" at bounding box center [459, 348] width 76 height 44
click at [465, 344] on icon "button" at bounding box center [459, 347] width 21 height 21
click at [464, 347] on icon "button" at bounding box center [459, 348] width 14 height 14
click at [464, 344] on icon "button" at bounding box center [459, 347] width 21 height 21
click at [466, 364] on button "button" at bounding box center [459, 348] width 76 height 44
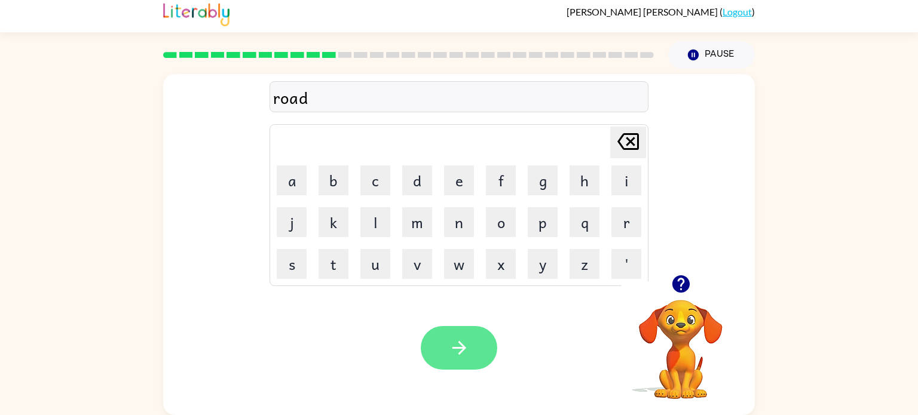
click at [470, 344] on button "button" at bounding box center [459, 348] width 76 height 44
click at [469, 354] on button "button" at bounding box center [459, 348] width 76 height 44
click at [464, 344] on icon "button" at bounding box center [459, 347] width 21 height 21
click at [466, 358] on button "button" at bounding box center [459, 348] width 76 height 44
click at [441, 363] on button "button" at bounding box center [459, 348] width 76 height 44
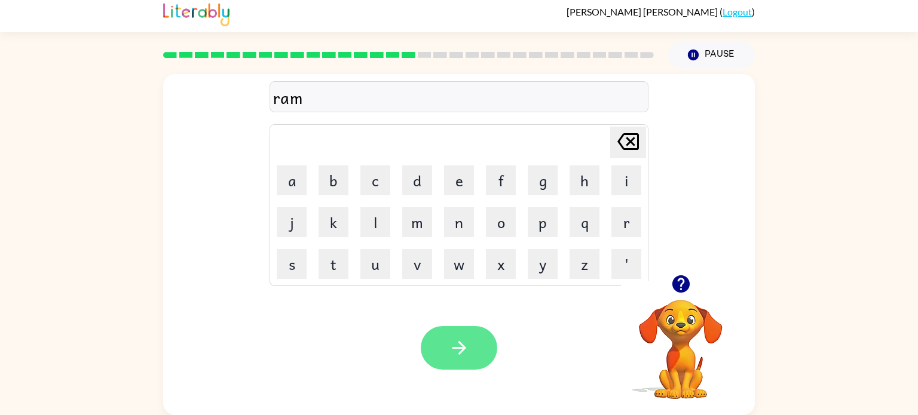
click at [478, 345] on button "button" at bounding box center [459, 348] width 76 height 44
click at [459, 363] on button "button" at bounding box center [459, 348] width 76 height 44
click at [475, 346] on button "button" at bounding box center [459, 348] width 76 height 44
click at [469, 342] on button "button" at bounding box center [459, 348] width 76 height 44
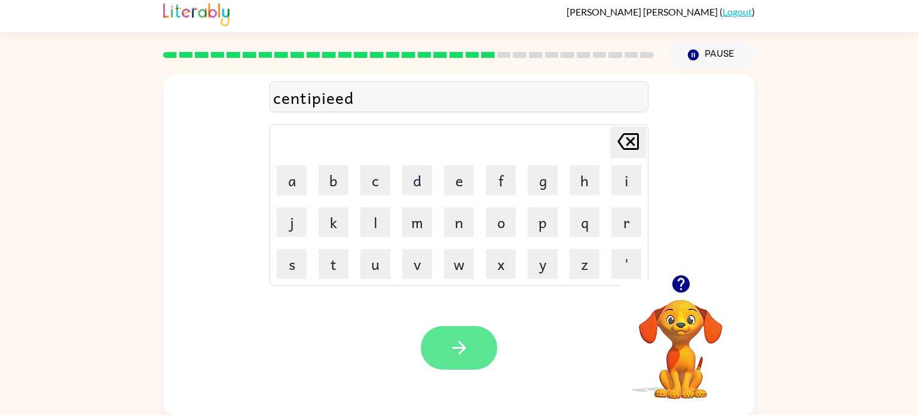
click at [444, 352] on button "button" at bounding box center [459, 348] width 76 height 44
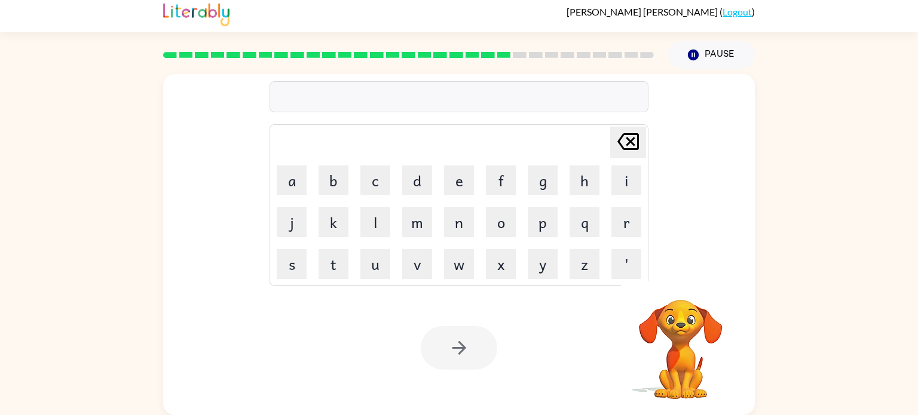
click at [485, 56] on rect at bounding box center [488, 55] width 14 height 6
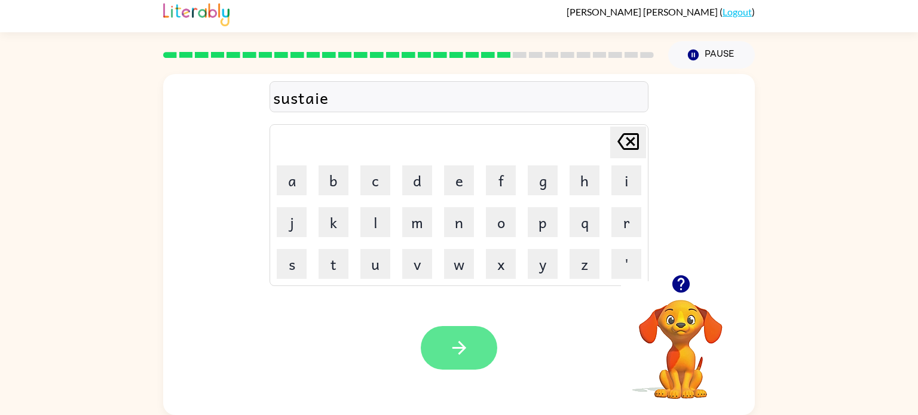
click at [455, 344] on icon "button" at bounding box center [459, 347] width 21 height 21
click at [475, 353] on button "button" at bounding box center [459, 348] width 76 height 44
click at [471, 360] on button "button" at bounding box center [459, 348] width 76 height 44
click at [472, 367] on button "button" at bounding box center [459, 348] width 76 height 44
click at [466, 352] on icon "button" at bounding box center [459, 347] width 21 height 21
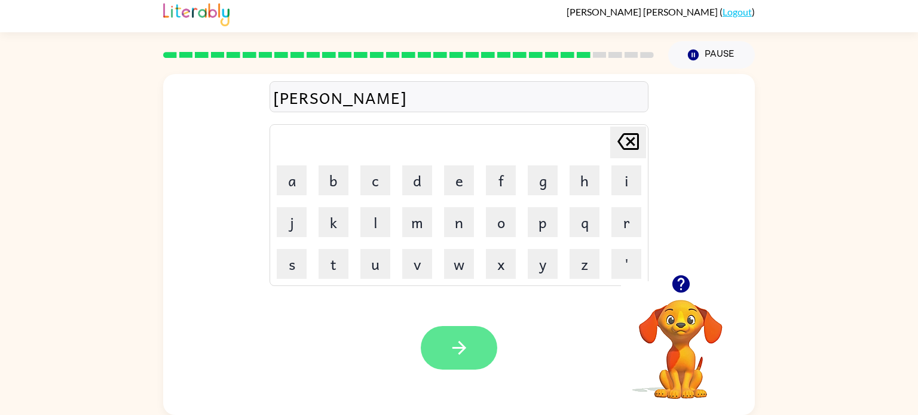
click at [468, 356] on icon "button" at bounding box center [459, 347] width 21 height 21
click at [464, 366] on button "button" at bounding box center [459, 348] width 76 height 44
click at [456, 368] on button "button" at bounding box center [459, 348] width 76 height 44
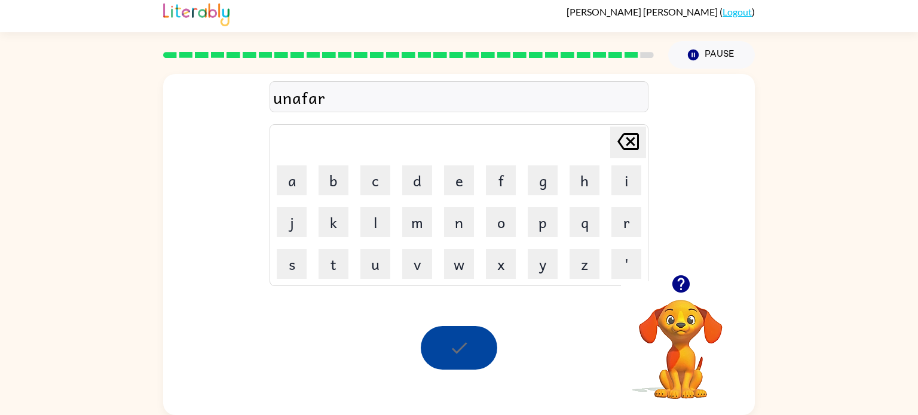
scroll to position [0, 0]
